Goal: Information Seeking & Learning: Check status

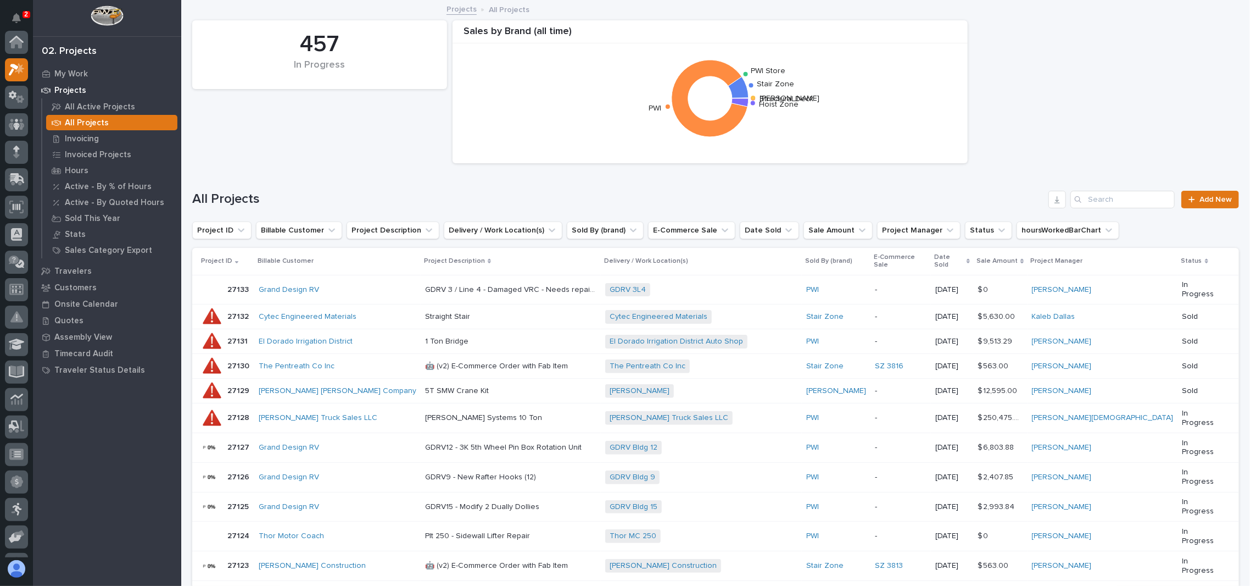
scroll to position [27, 0]
click at [316, 150] on div "457 In Progress Sales by Brand (all time) Structural Deck Starke Stair Zone PWI…" at bounding box center [716, 92] width 1058 height 154
click at [1116, 204] on input "Search" at bounding box center [1123, 200] width 104 height 18
type input "26651"
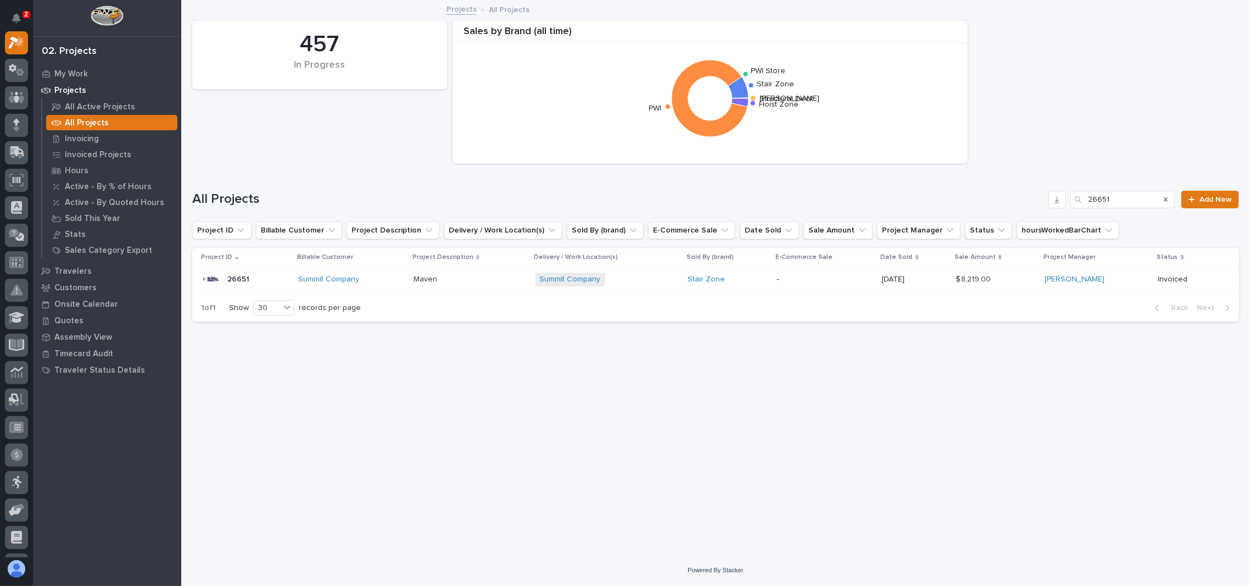
click at [230, 275] on p "26651" at bounding box center [239, 278] width 24 height 12
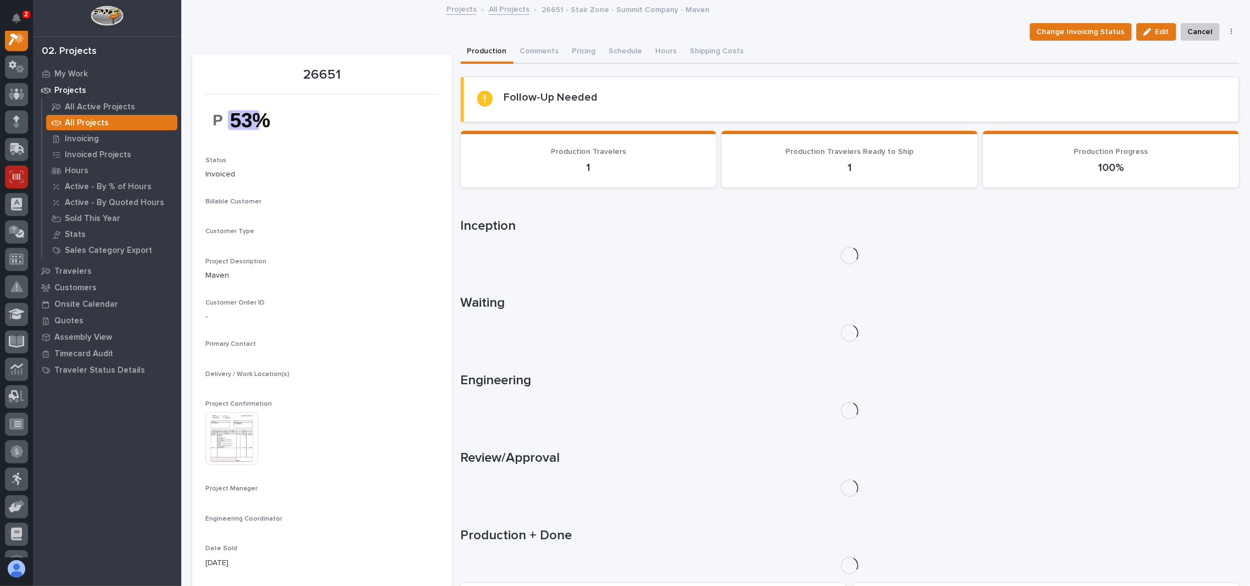
scroll to position [27, 0]
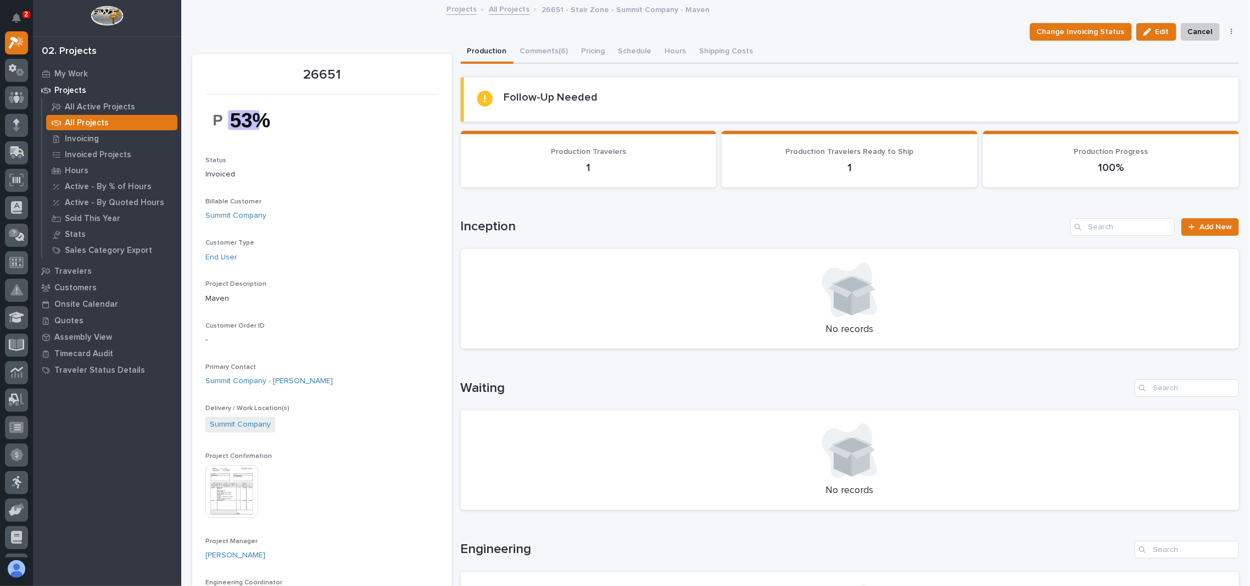
click at [218, 500] on img at bounding box center [231, 491] width 53 height 53
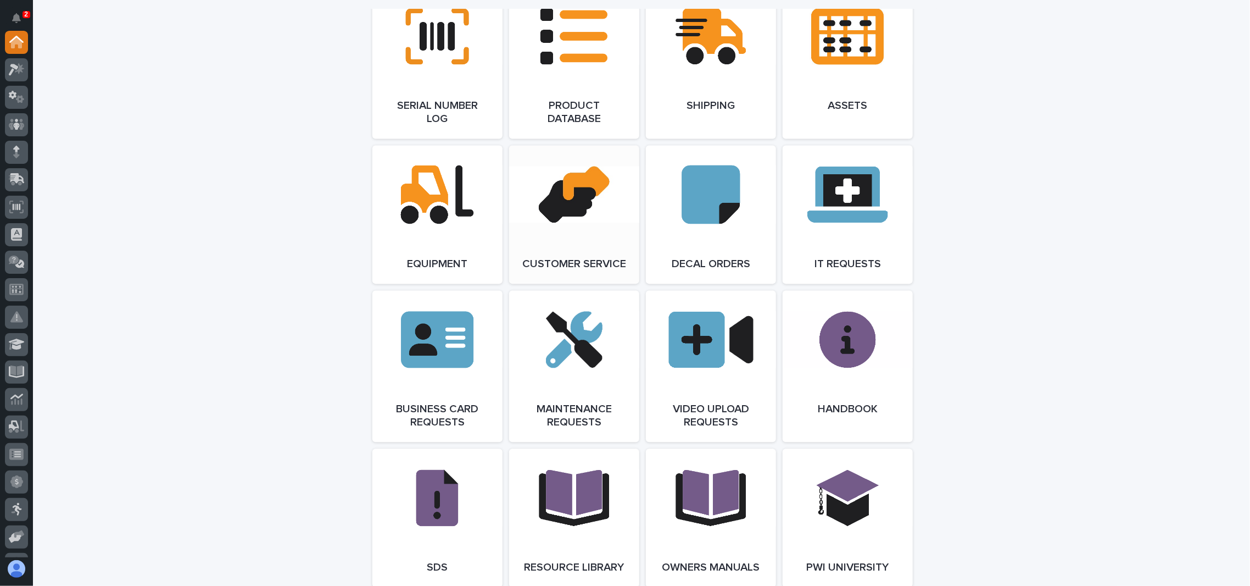
scroll to position [1611, 0]
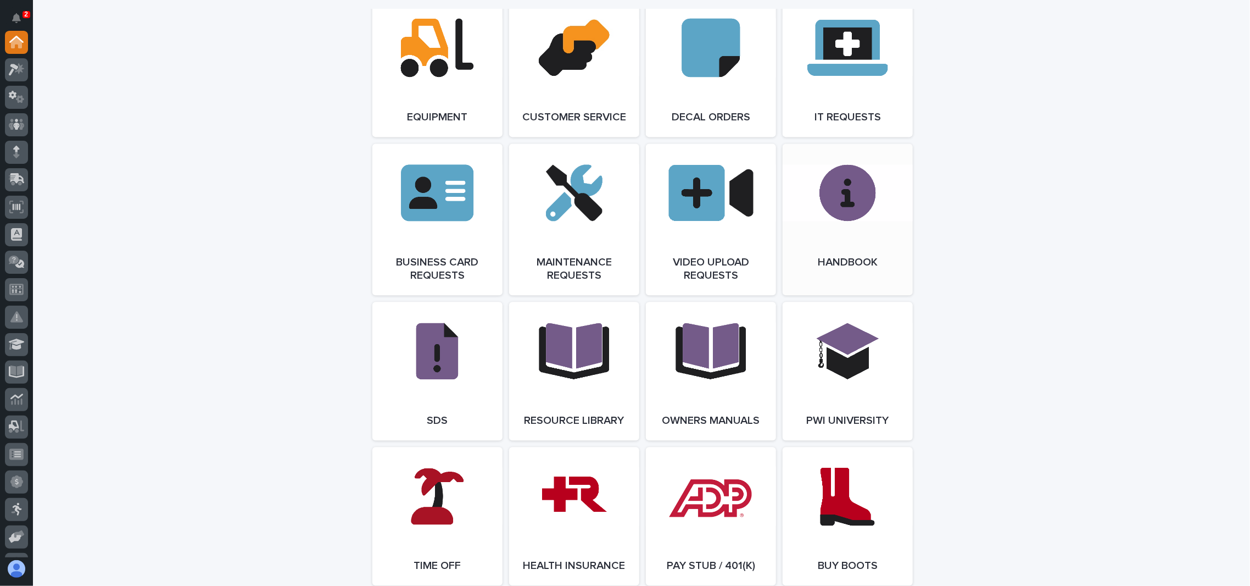
click at [857, 217] on link "Open Link" at bounding box center [848, 219] width 130 height 152
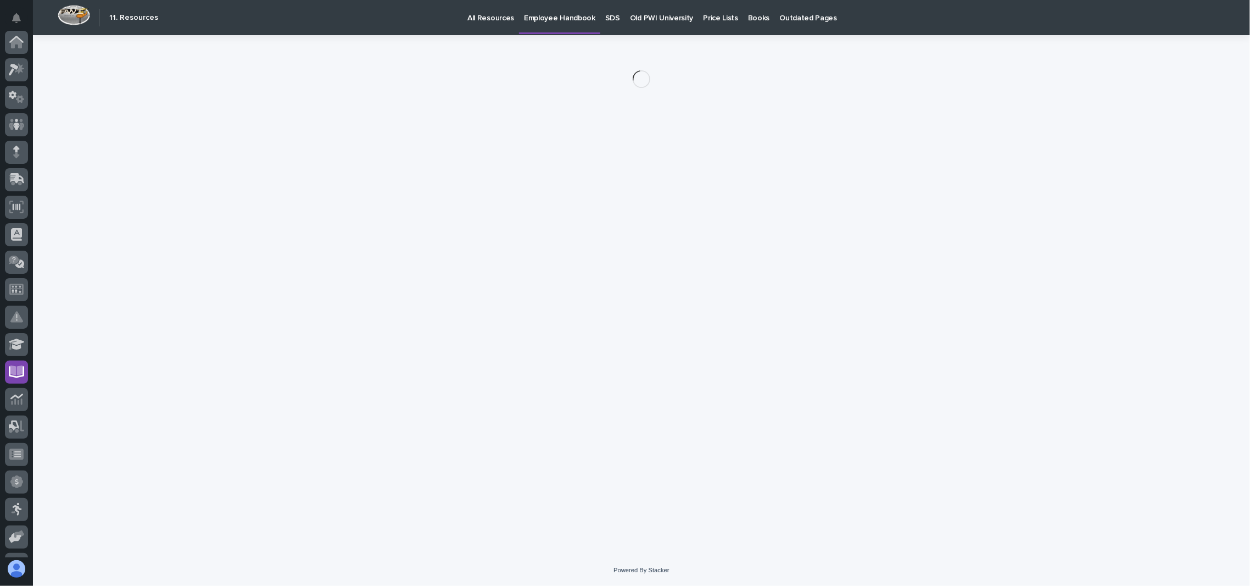
scroll to position [160, 0]
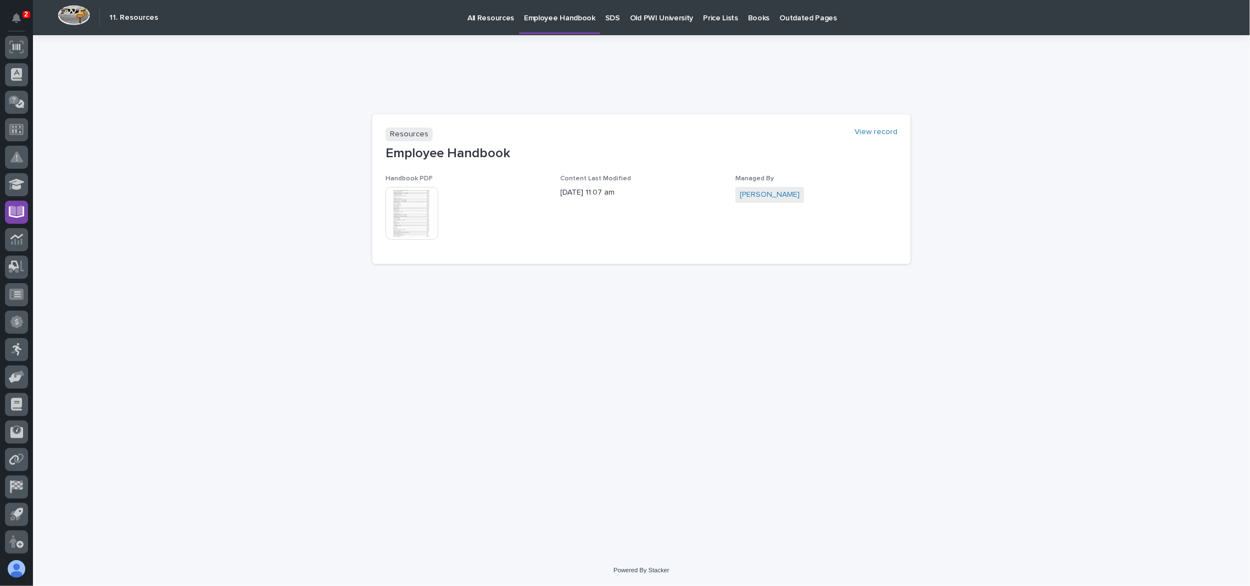
click at [413, 209] on img at bounding box center [412, 213] width 53 height 53
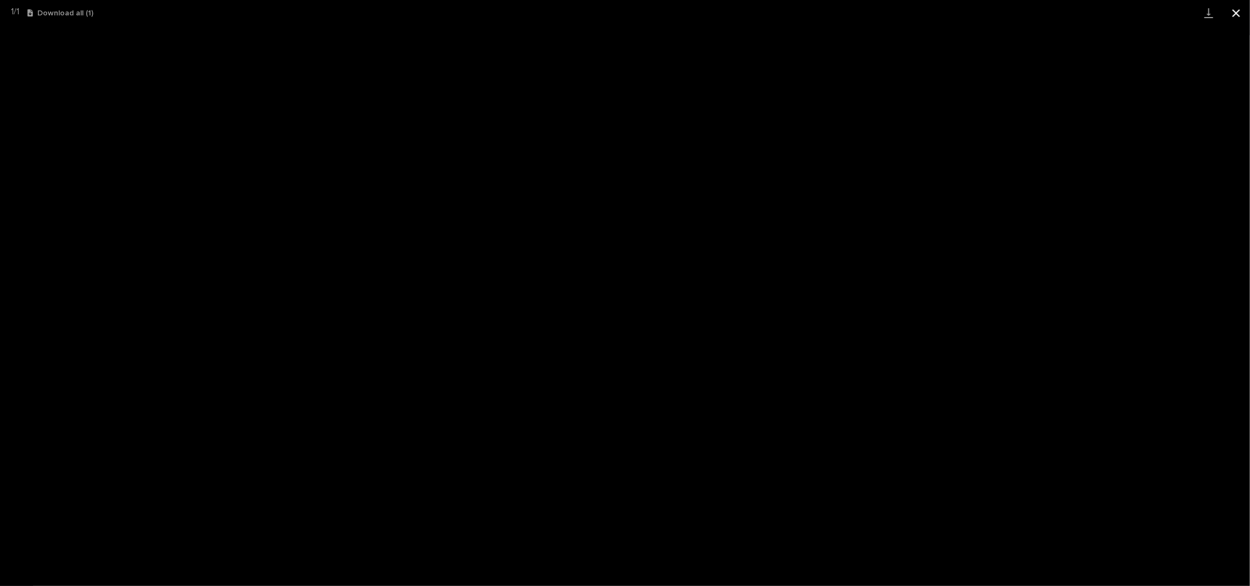
click at [1234, 12] on button "Close gallery" at bounding box center [1236, 13] width 27 height 26
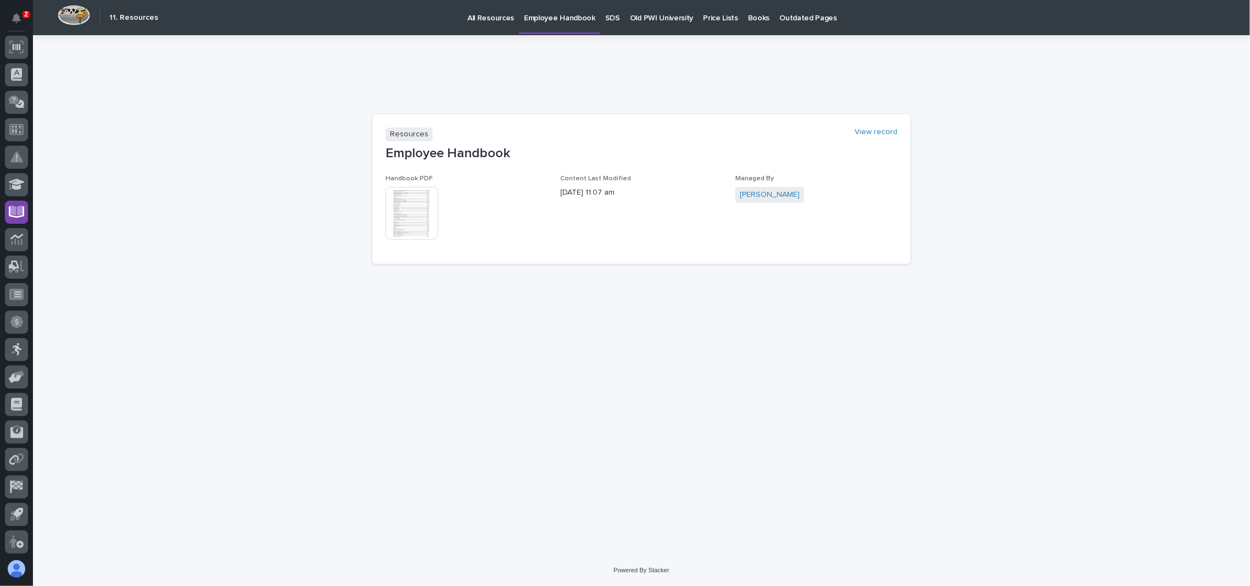
click at [409, 217] on img at bounding box center [412, 213] width 53 height 53
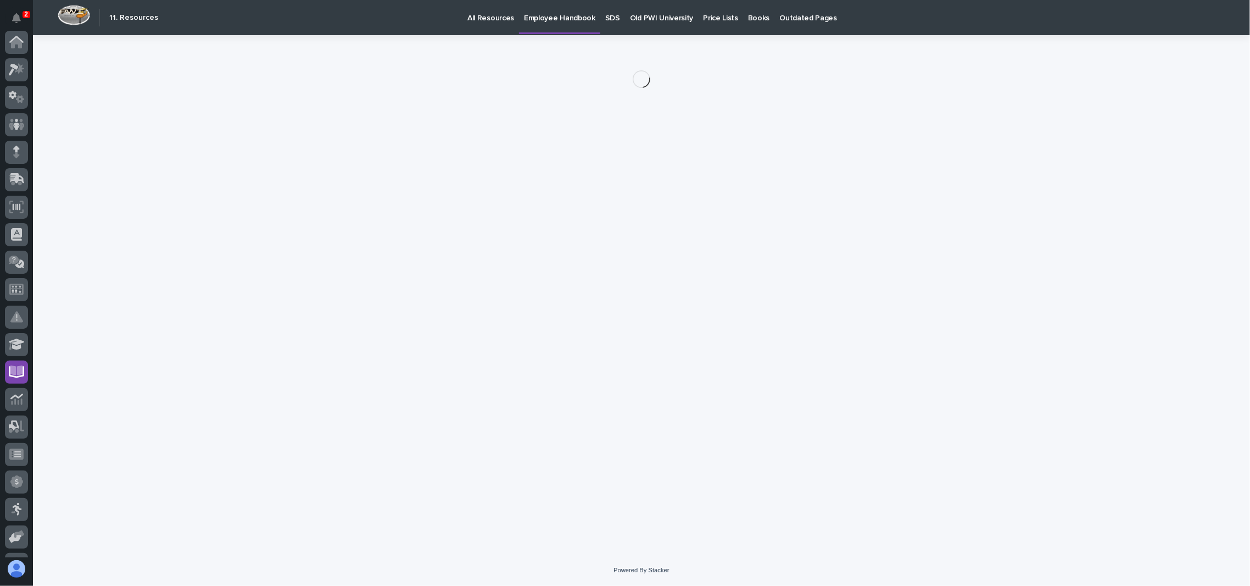
scroll to position [160, 0]
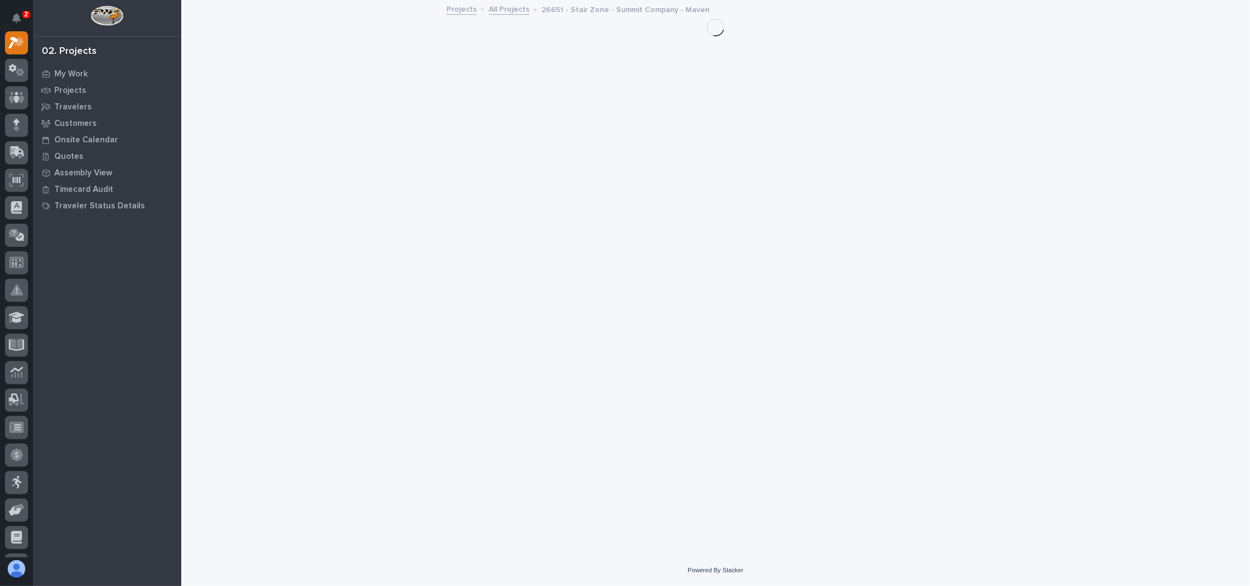
click at [496, 5] on link "All Projects" at bounding box center [509, 8] width 41 height 13
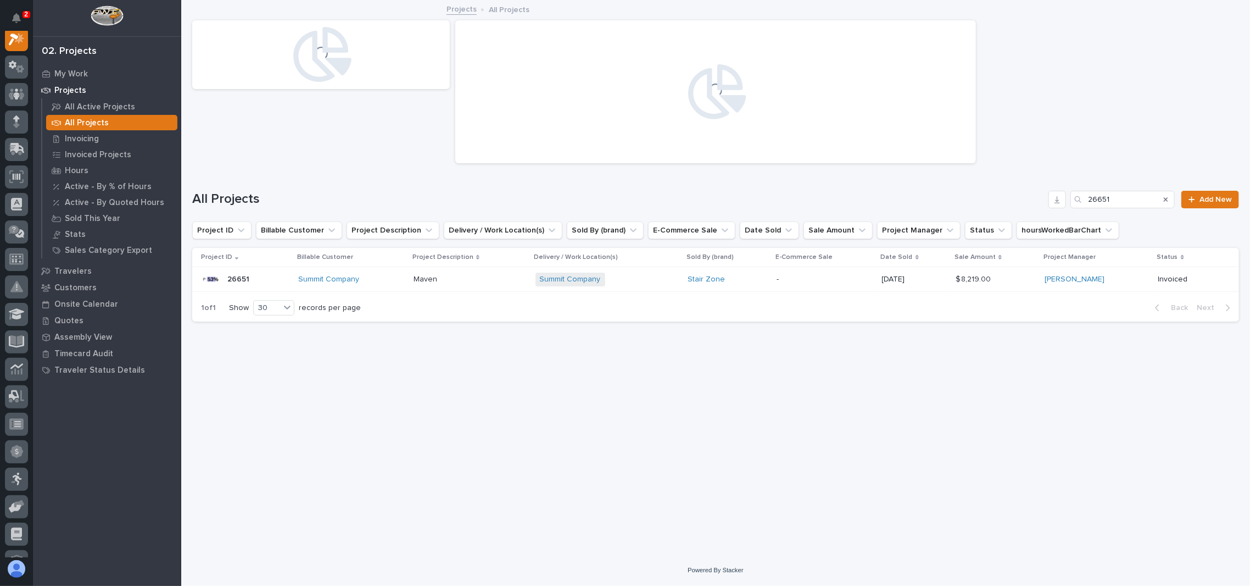
scroll to position [27, 0]
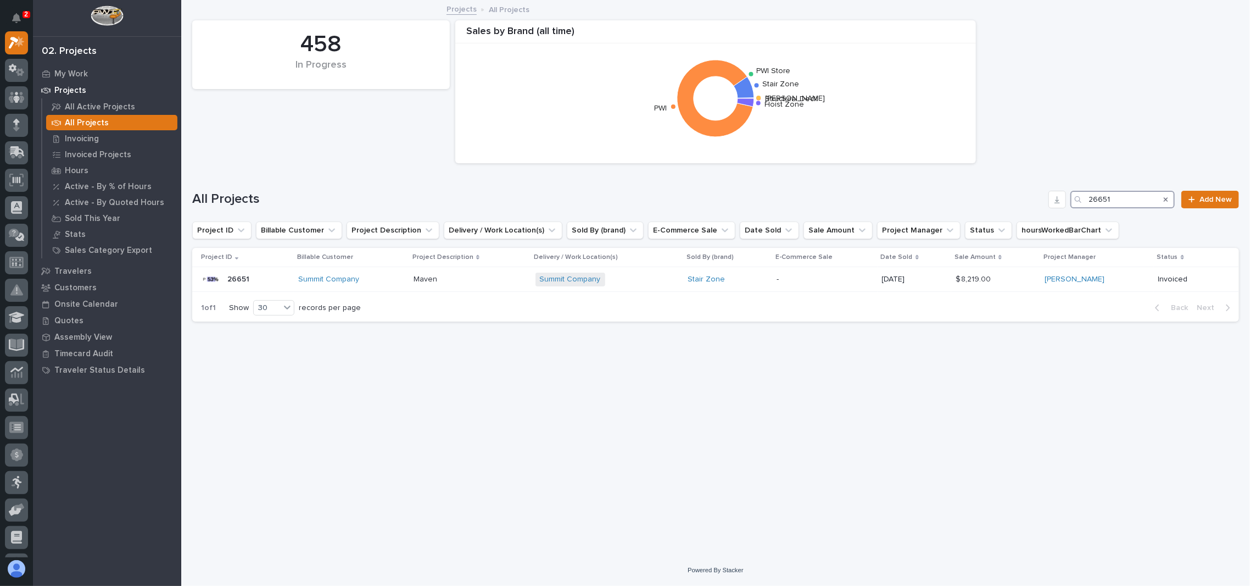
drag, startPoint x: 1113, startPoint y: 197, endPoint x: 986, endPoint y: 187, distance: 126.7
click at [986, 187] on div "All Projects 26651 Add New" at bounding box center [715, 195] width 1047 height 53
type input "26483"
click at [242, 279] on p "26483" at bounding box center [240, 278] width 26 height 12
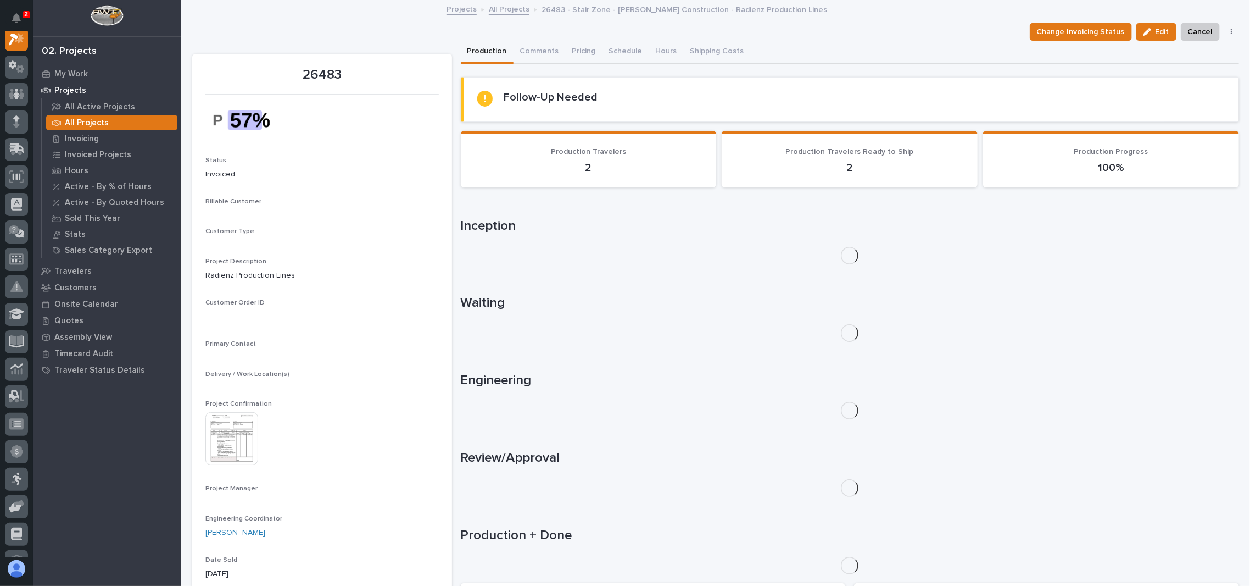
scroll to position [27, 0]
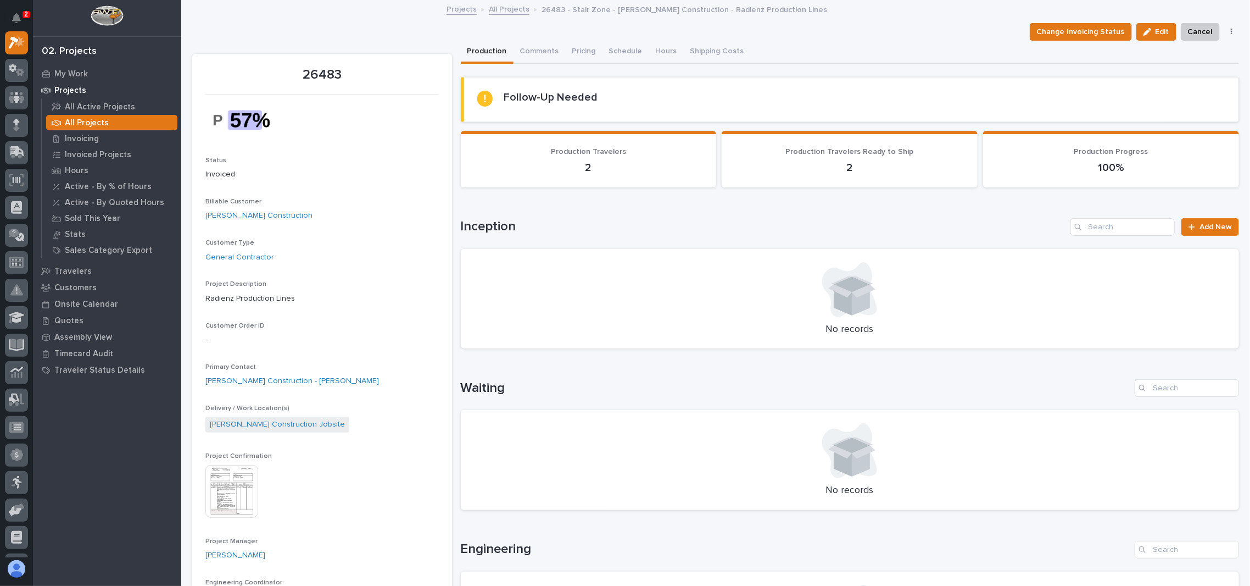
click at [232, 499] on img at bounding box center [231, 491] width 53 height 53
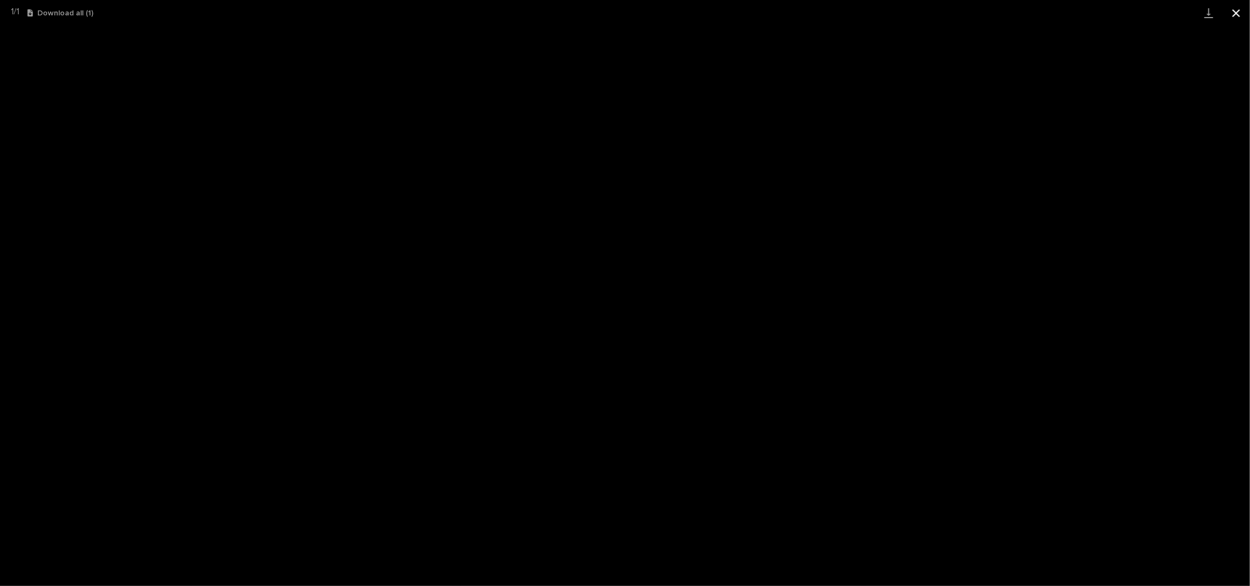
drag, startPoint x: 1235, startPoint y: 15, endPoint x: 1221, endPoint y: 20, distance: 14.4
click at [1235, 18] on button "Close gallery" at bounding box center [1236, 13] width 27 height 26
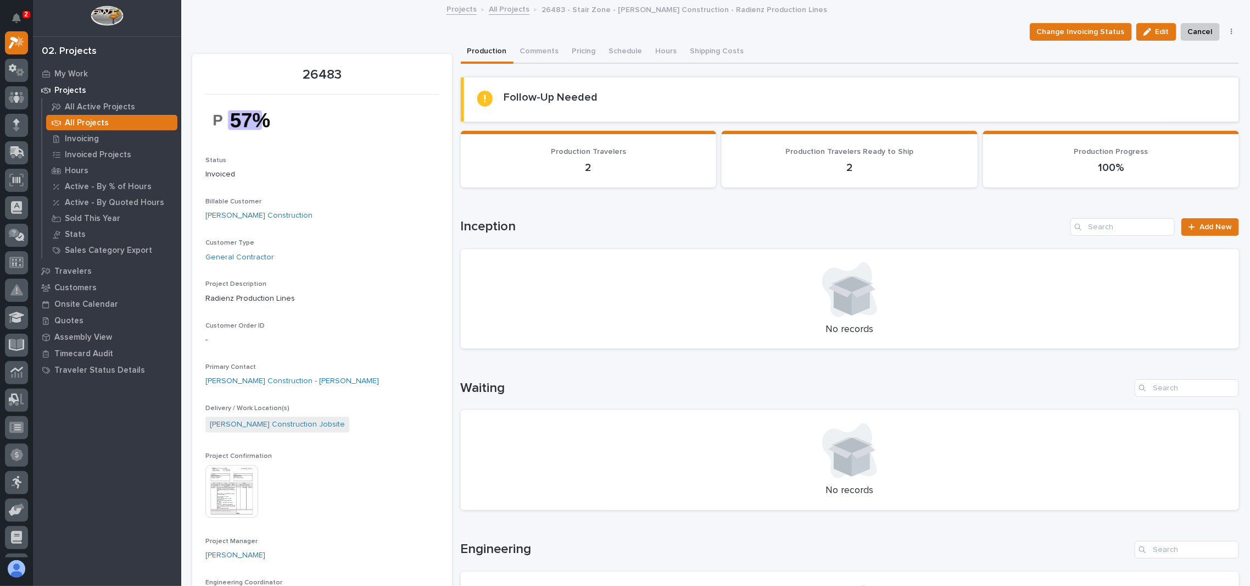
click at [500, 13] on link "All Projects" at bounding box center [509, 8] width 41 height 13
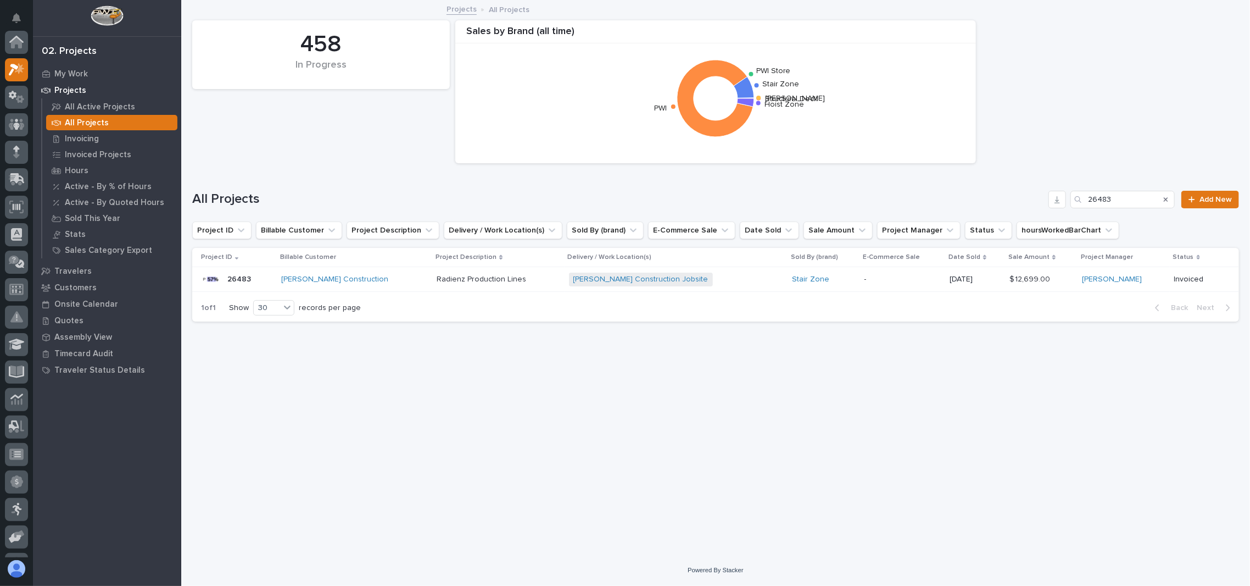
scroll to position [30, 0]
drag, startPoint x: 1133, startPoint y: 197, endPoint x: 979, endPoint y: 222, distance: 156.3
click at [979, 222] on div "458 In Progress Sales by Brand (all time) Structural Deck Starke Stair Zone PWI…" at bounding box center [715, 166] width 1047 height 330
type input "26605"
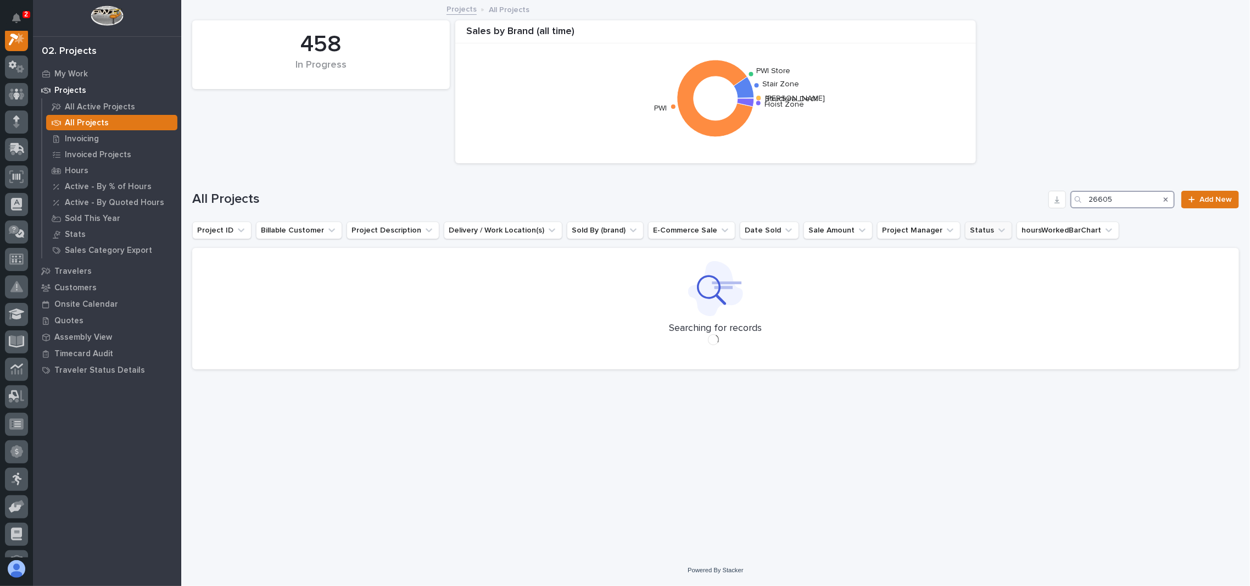
scroll to position [27, 0]
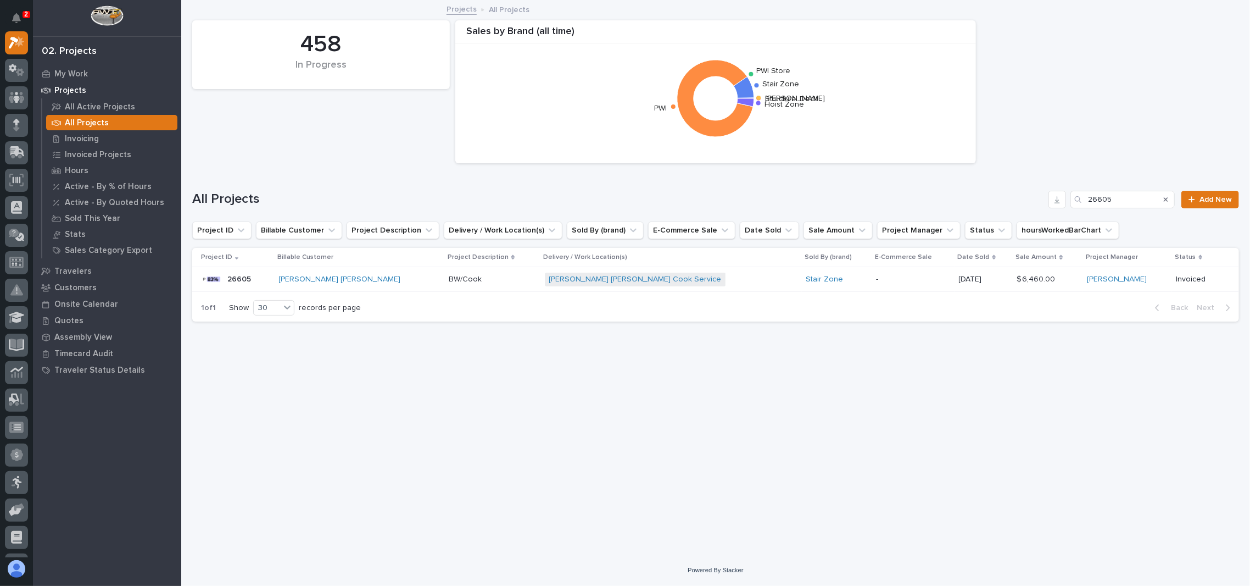
click at [233, 276] on p "26605" at bounding box center [240, 278] width 26 height 12
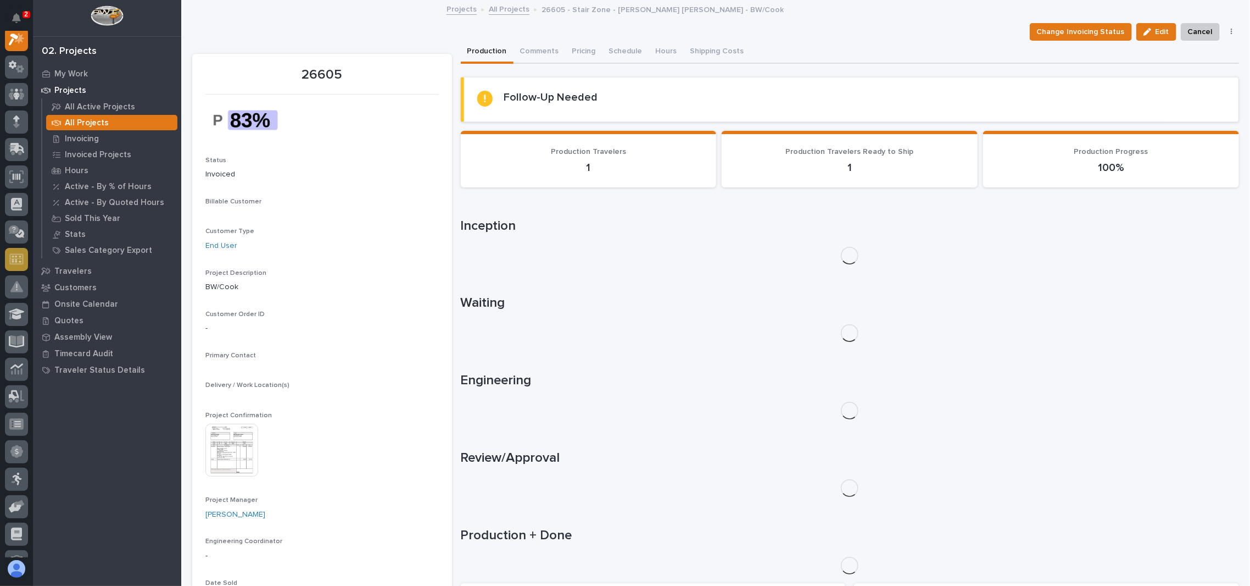
scroll to position [27, 0]
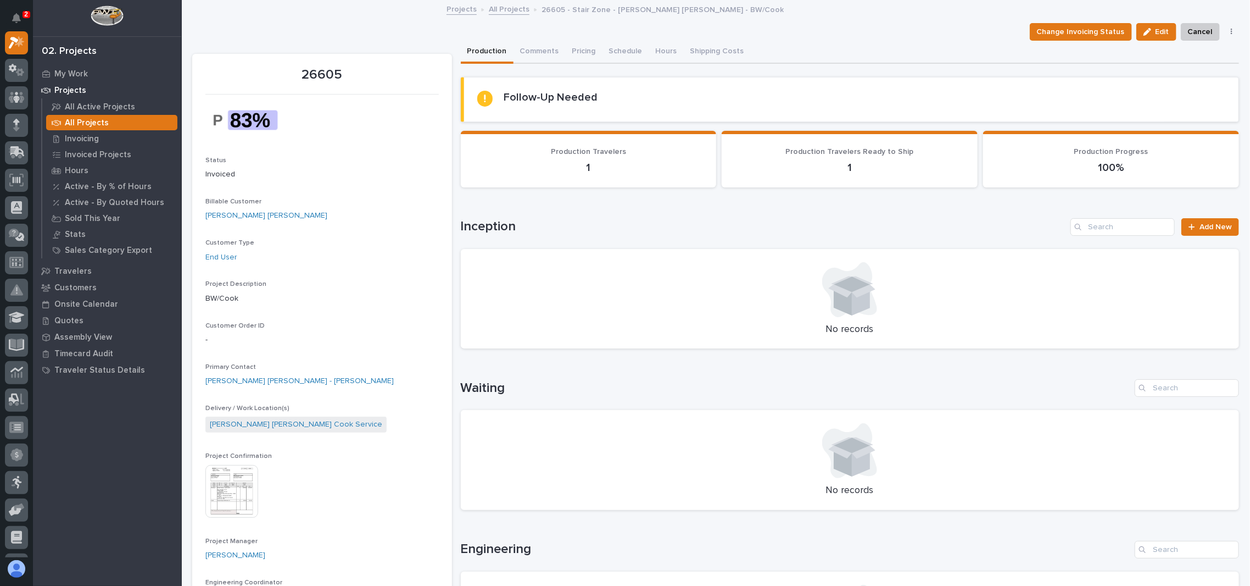
click at [230, 477] on img at bounding box center [231, 491] width 53 height 53
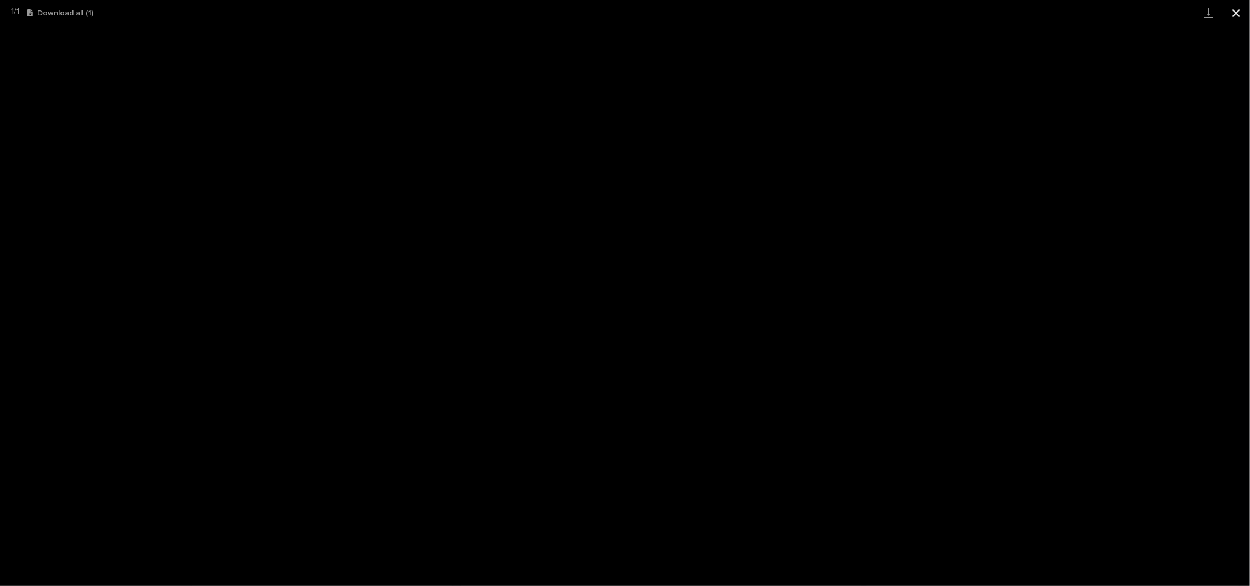
click at [1249, 10] on button "Close gallery" at bounding box center [1236, 13] width 27 height 26
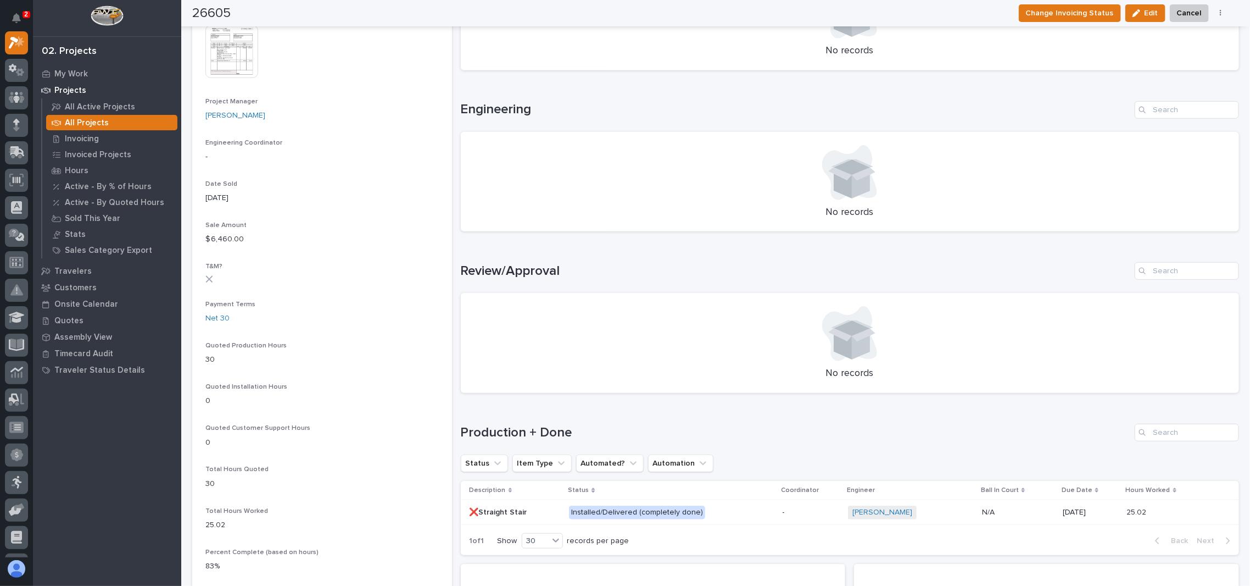
scroll to position [146, 0]
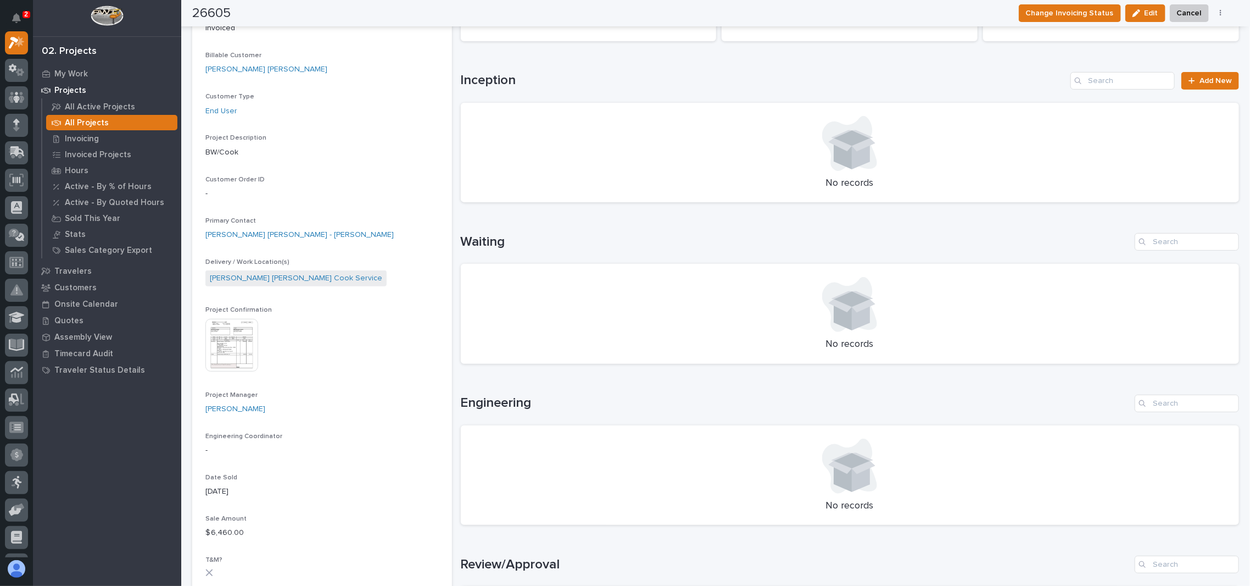
click at [233, 341] on img at bounding box center [231, 345] width 53 height 53
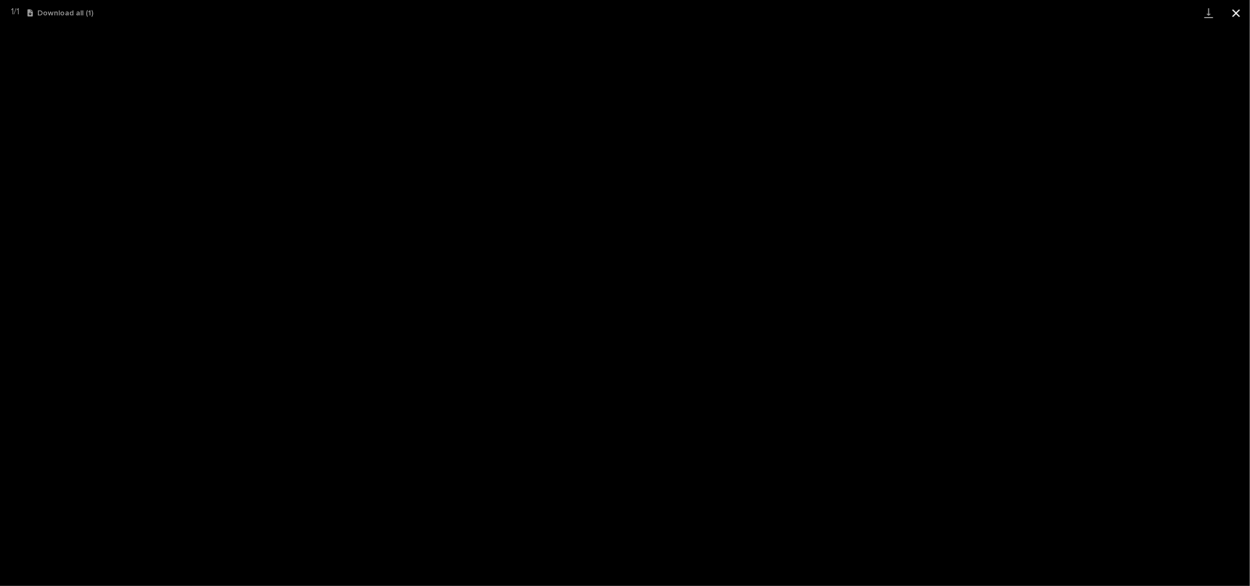
click at [1236, 13] on button "Close gallery" at bounding box center [1236, 13] width 27 height 26
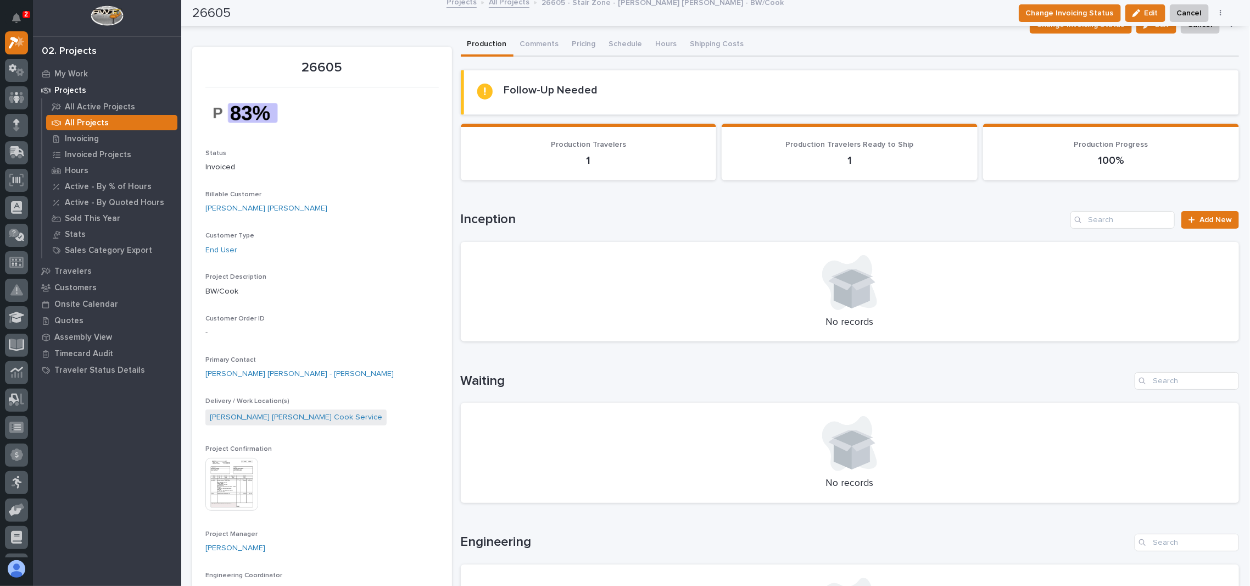
scroll to position [0, 0]
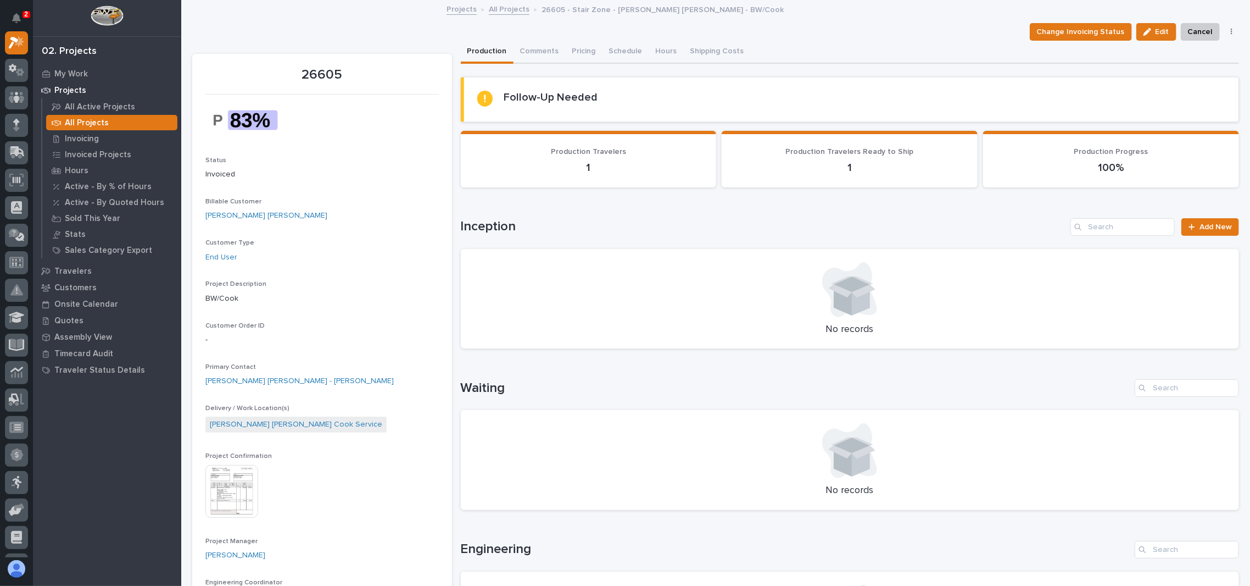
click at [506, 7] on link "All Projects" at bounding box center [509, 8] width 41 height 13
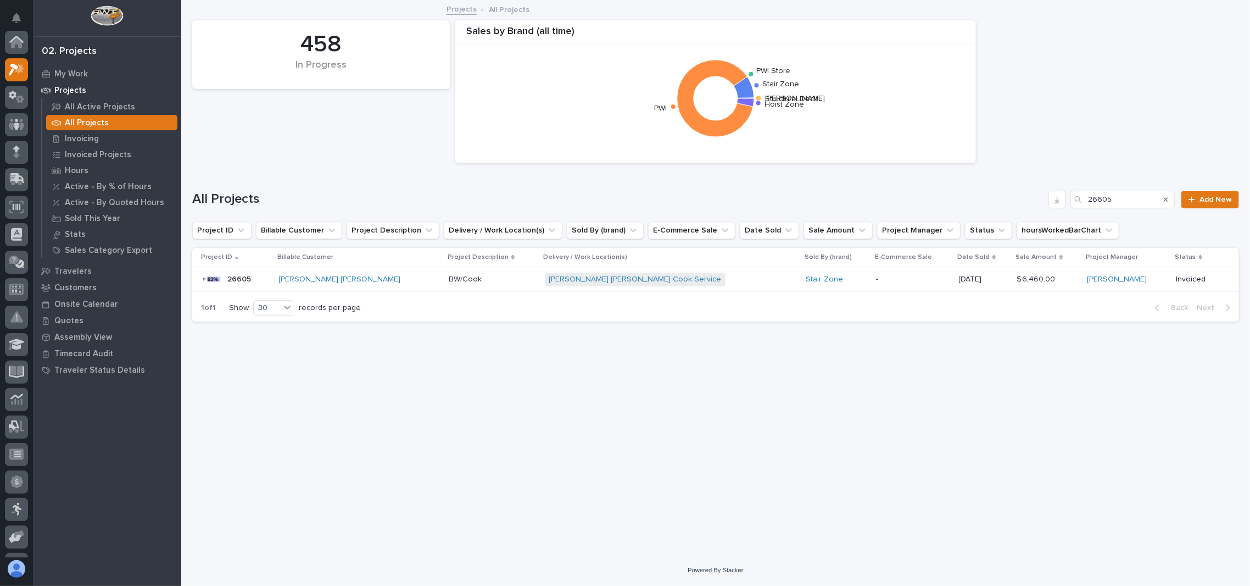
scroll to position [30, 0]
click at [282, 180] on div "All Projects 26605 Add New" at bounding box center [715, 195] width 1047 height 53
click at [70, 317] on p "Quotes" at bounding box center [68, 321] width 29 height 10
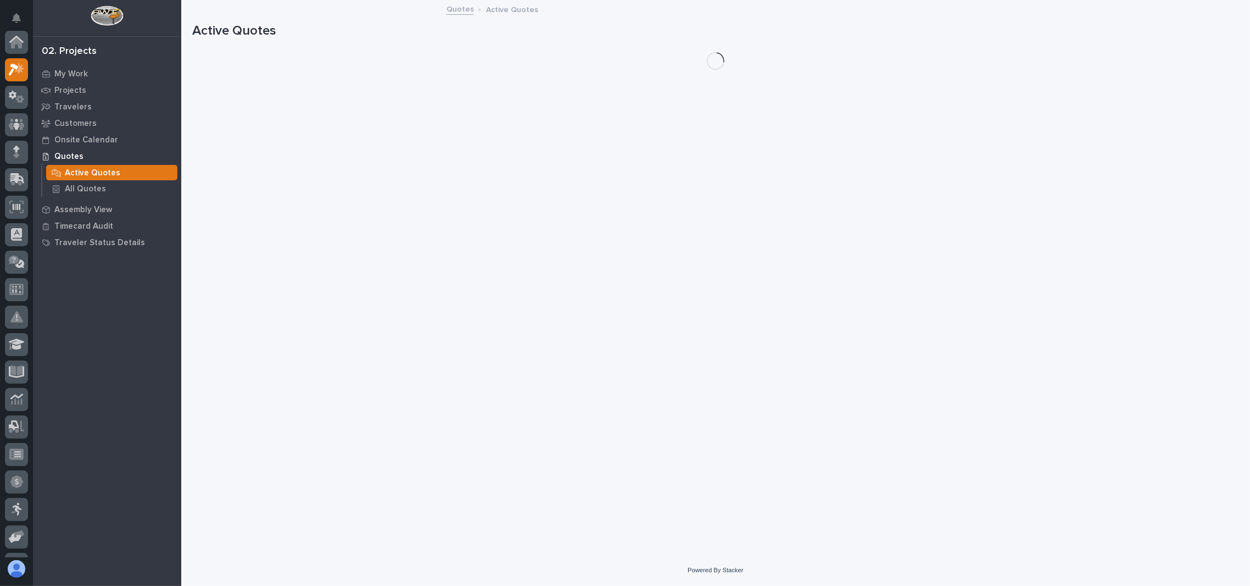
scroll to position [27, 0]
click at [97, 187] on p "All Quotes" at bounding box center [85, 189] width 41 height 10
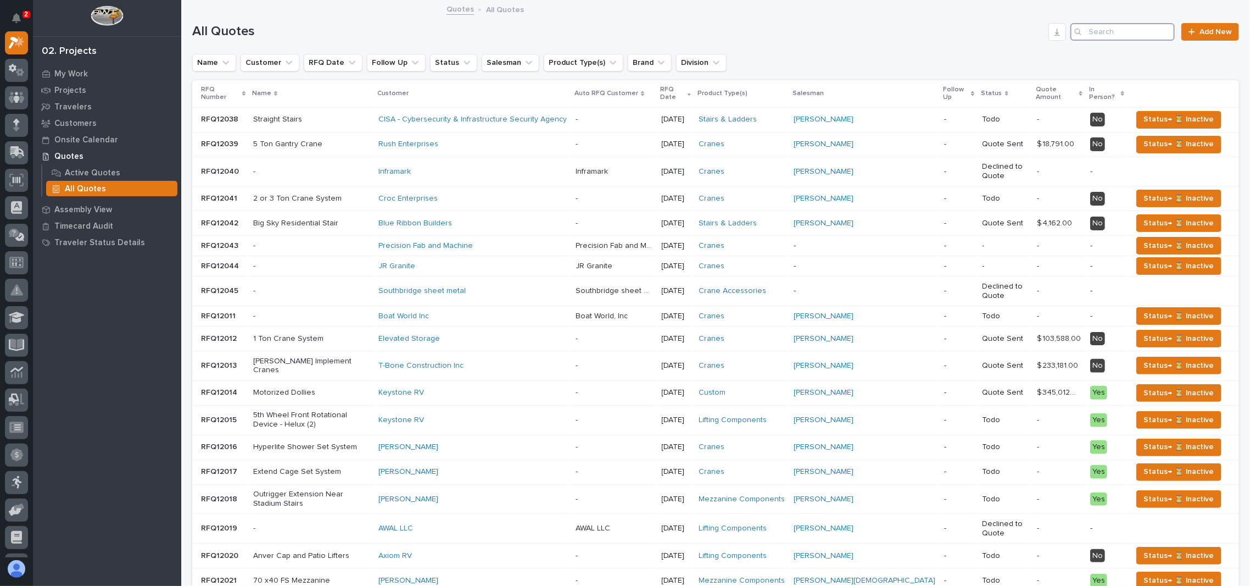
click at [1133, 35] on input "Search" at bounding box center [1123, 32] width 104 height 18
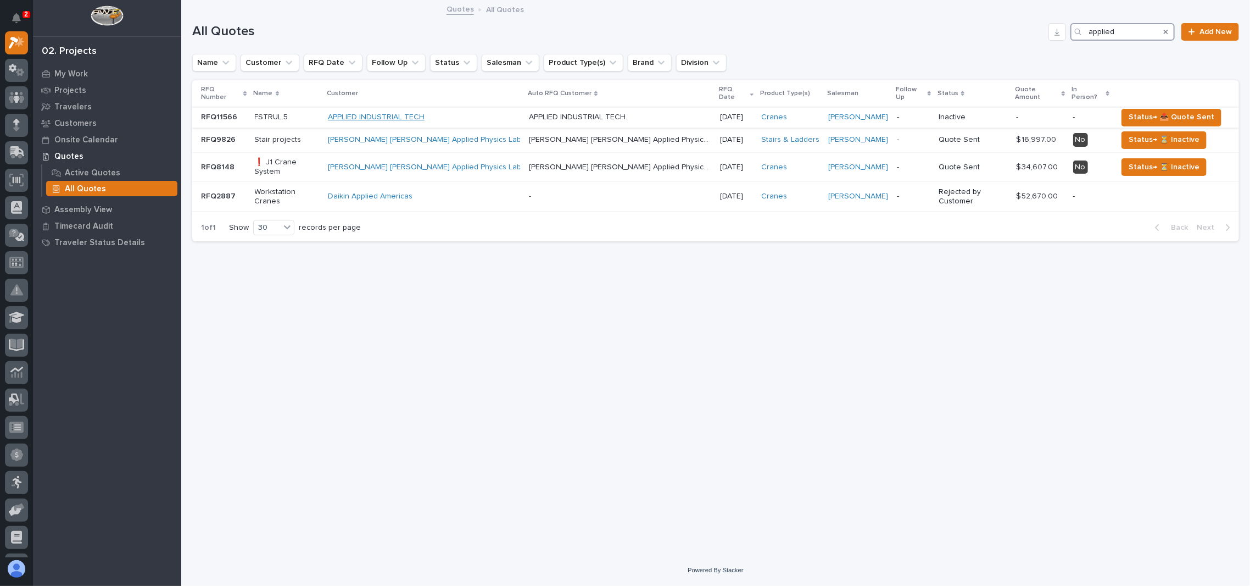
type input "applied"
click at [364, 113] on link "APPLIED INDUSTRIAL TECH" at bounding box center [376, 117] width 97 height 9
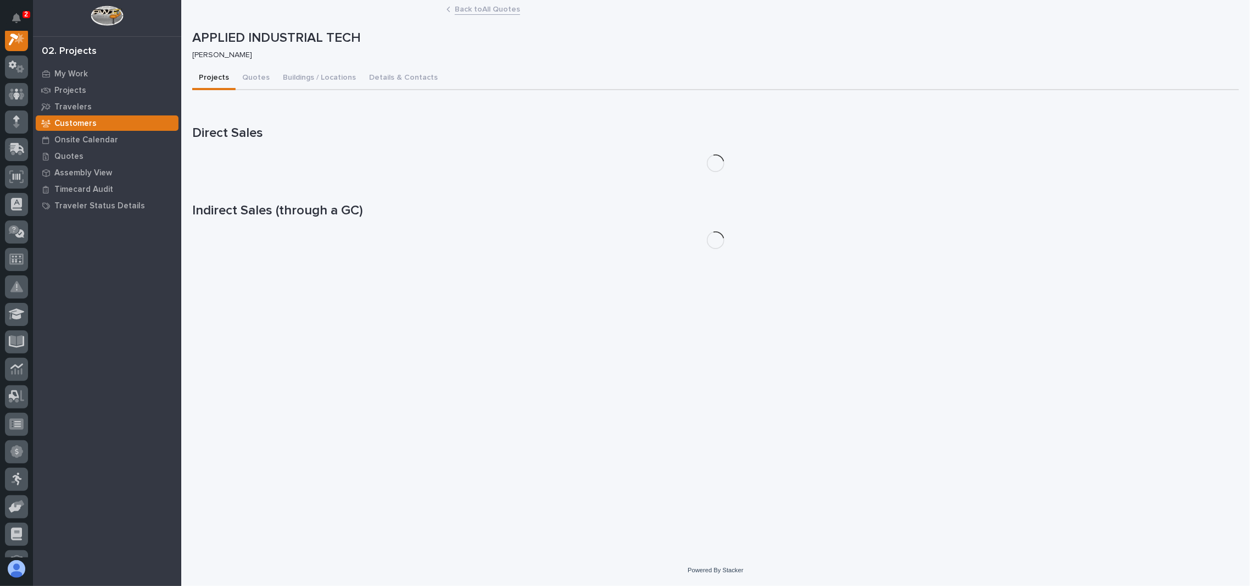
scroll to position [27, 0]
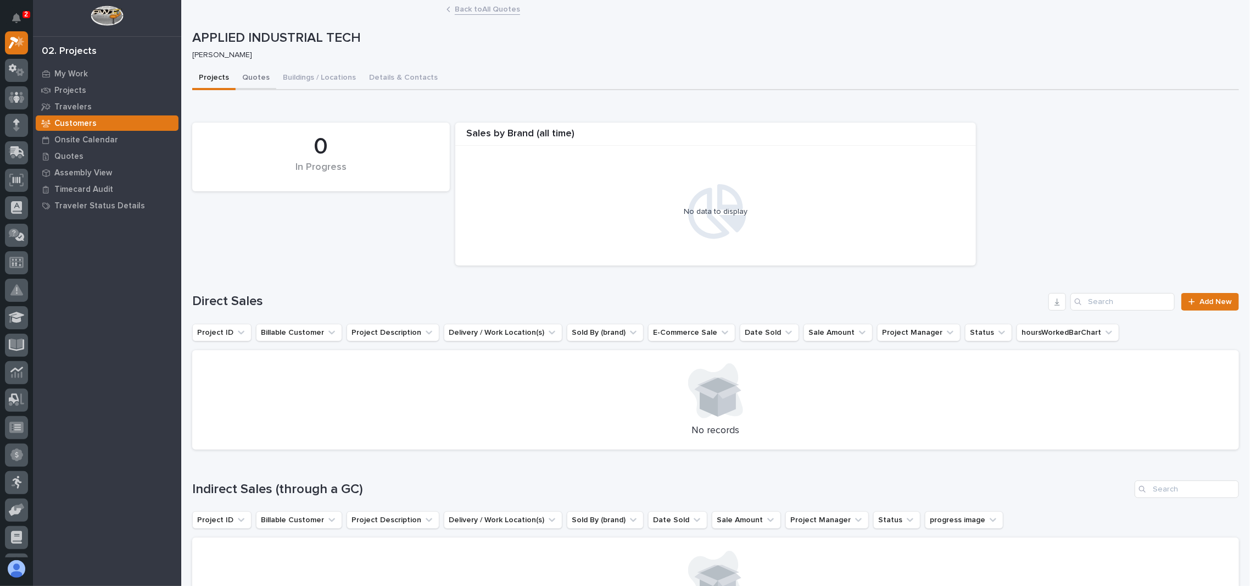
click at [242, 74] on button "Quotes" at bounding box center [256, 78] width 41 height 23
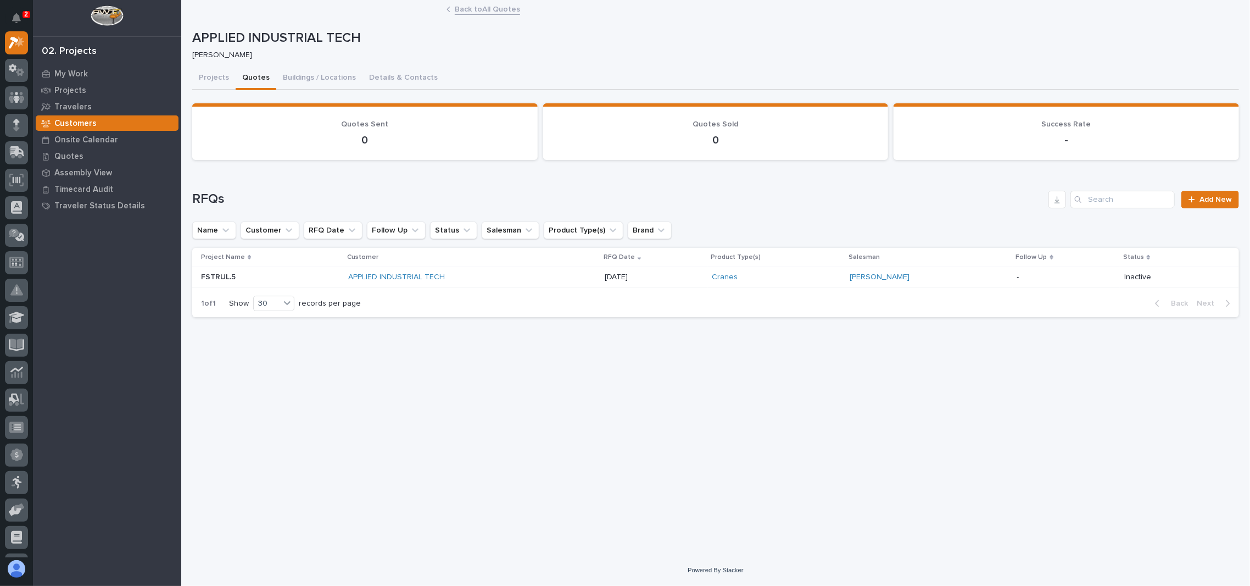
click at [500, 10] on link "Back to All Quotes" at bounding box center [487, 8] width 65 height 13
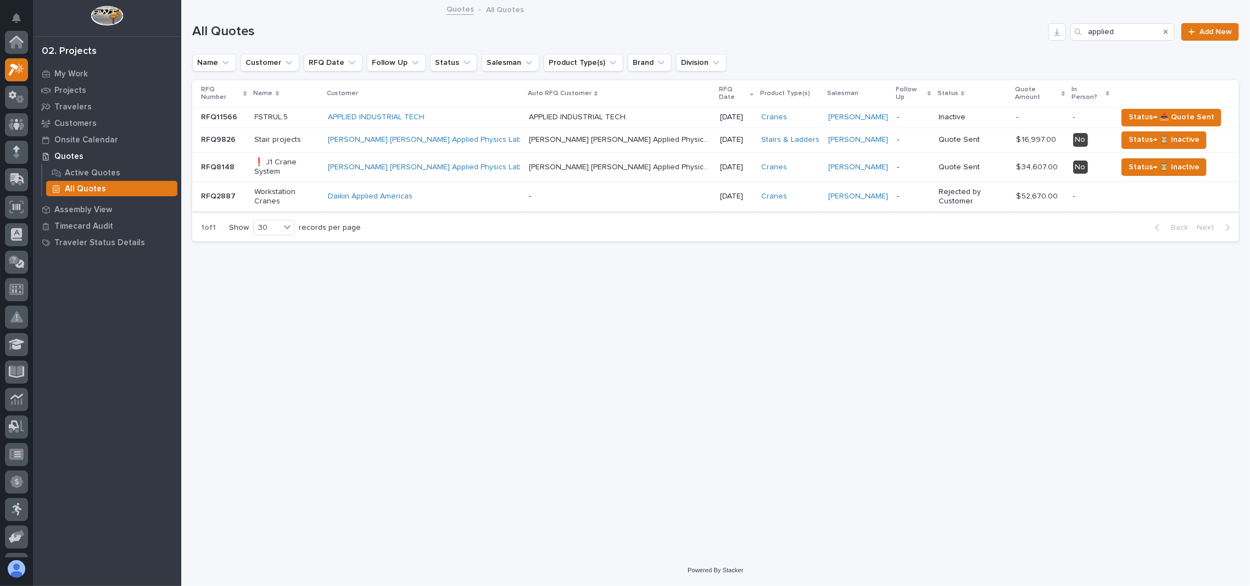
scroll to position [30, 0]
click at [369, 113] on link "APPLIED INDUSTRIAL TECH" at bounding box center [376, 117] width 97 height 9
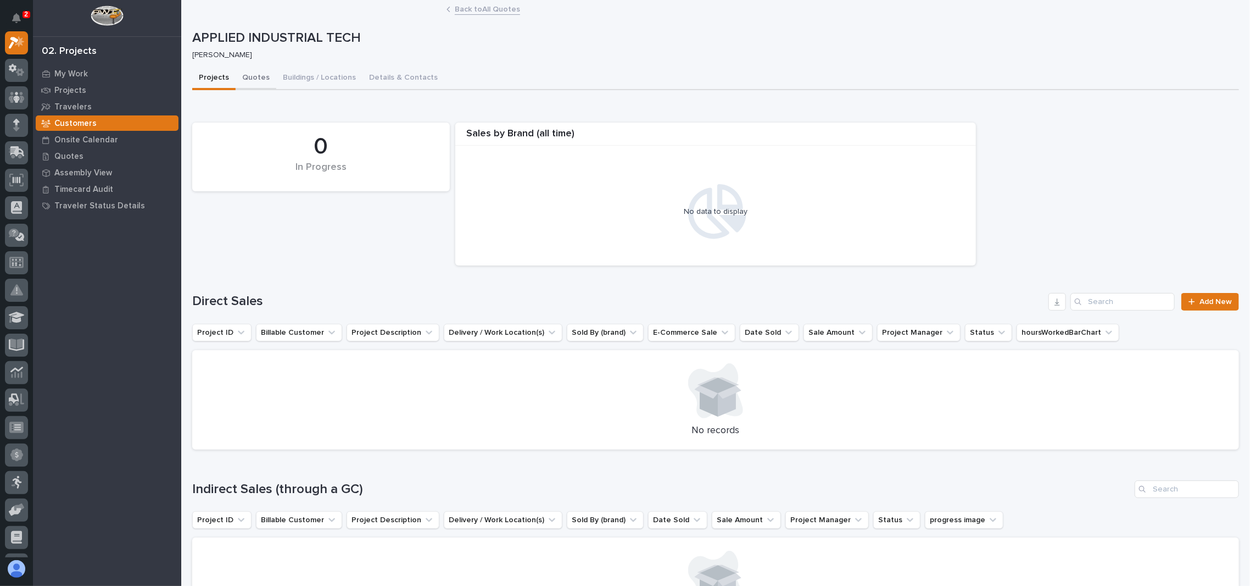
click at [244, 79] on button "Quotes" at bounding box center [256, 78] width 41 height 23
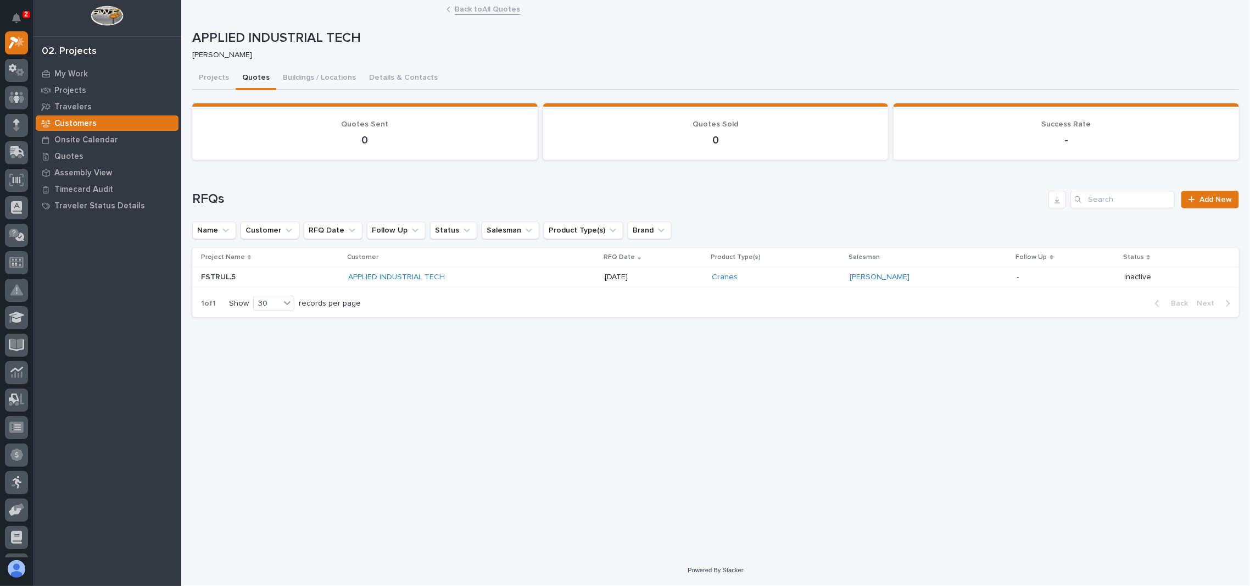
click at [303, 280] on div "FSTRUL.5 FSTRUL.5" at bounding box center [270, 277] width 138 height 18
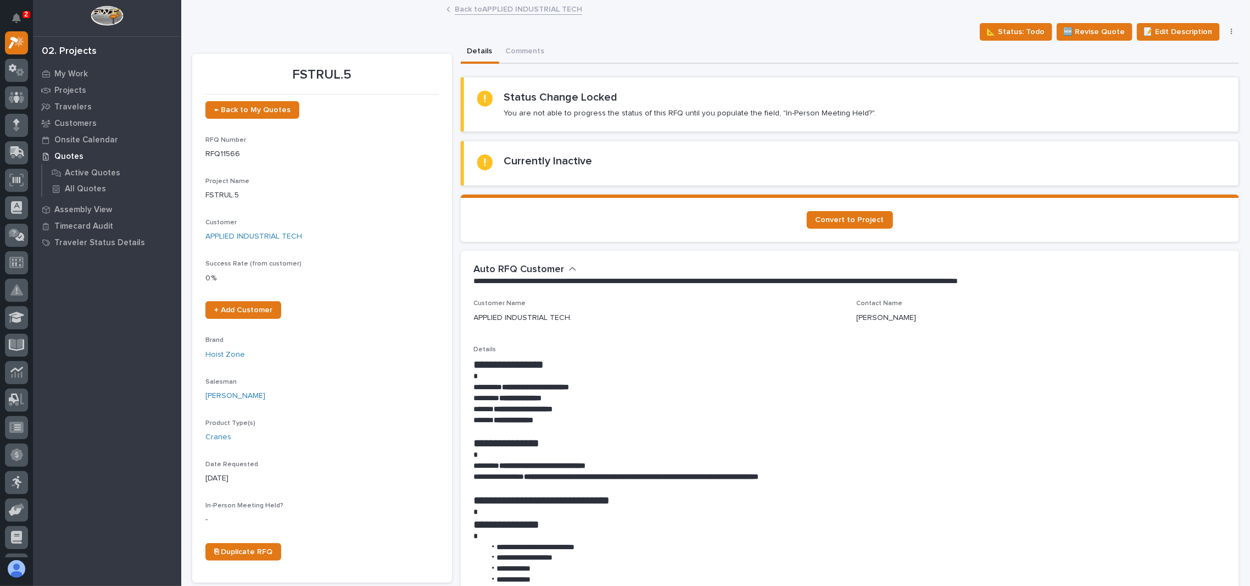
click at [476, 7] on link "Back to APPLIED INDUSTRIAL TECH" at bounding box center [518, 8] width 127 height 13
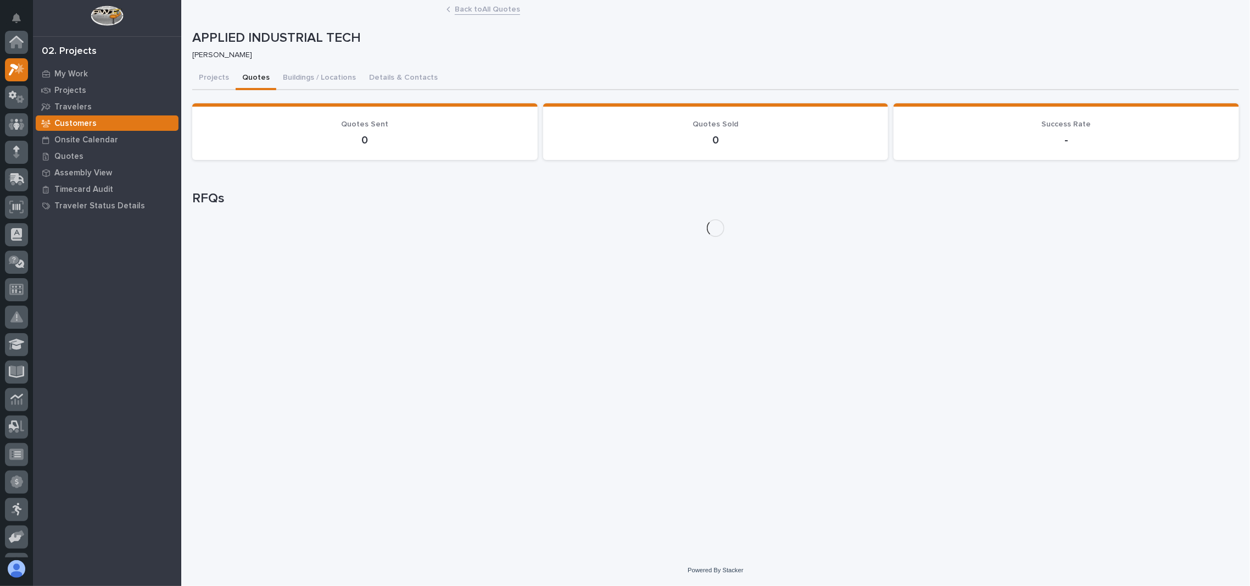
scroll to position [30, 0]
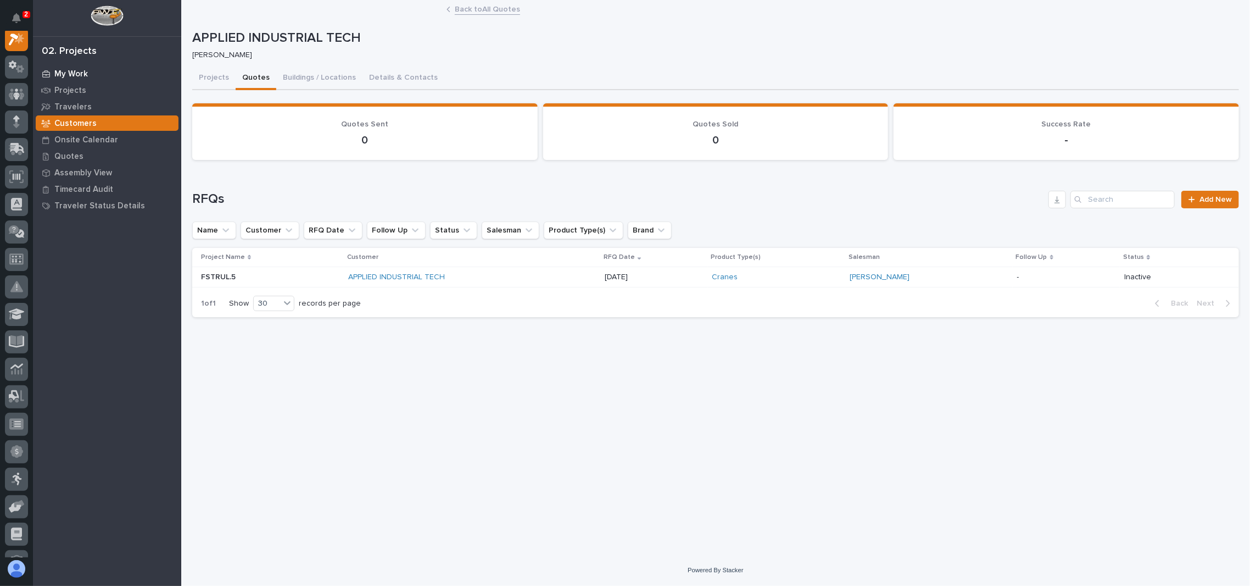
click at [64, 75] on p "My Work" at bounding box center [71, 74] width 34 height 10
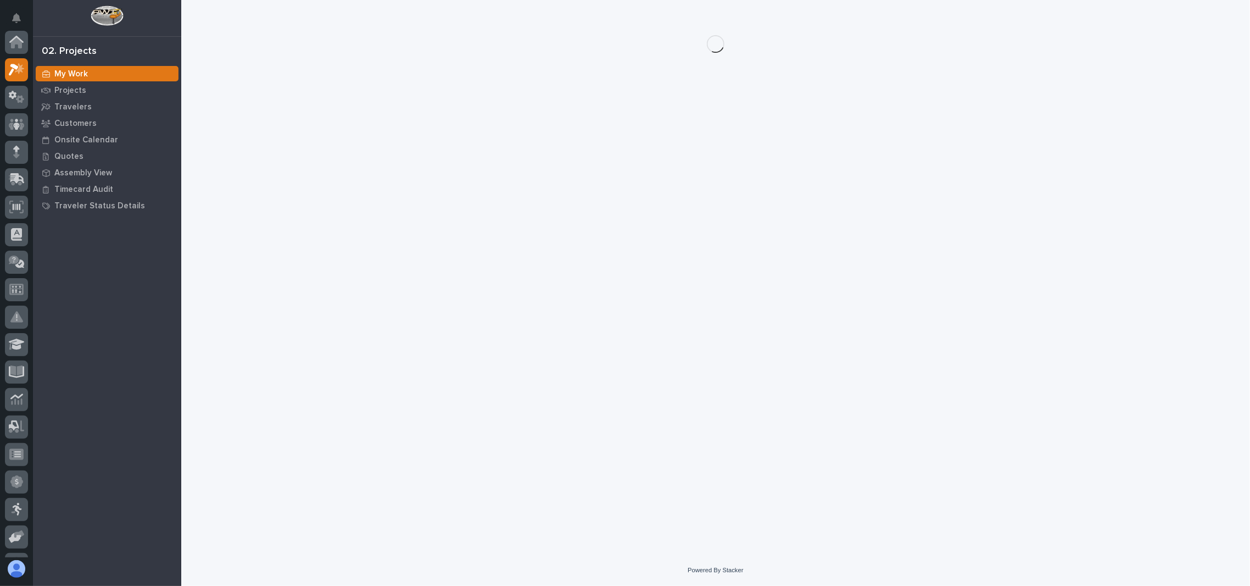
scroll to position [27, 0]
